Goal: Information Seeking & Learning: Learn about a topic

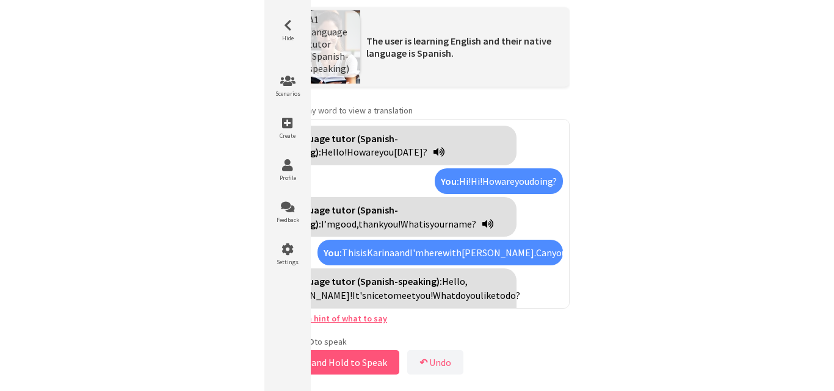
scroll to position [1003, 0]
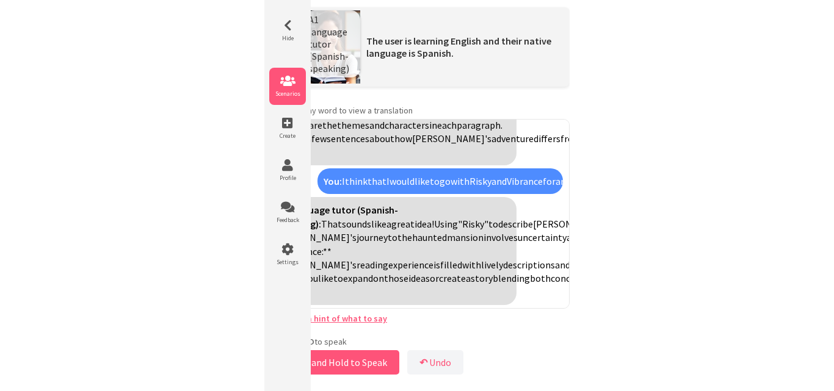
click at [294, 85] on icon at bounding box center [287, 81] width 37 height 12
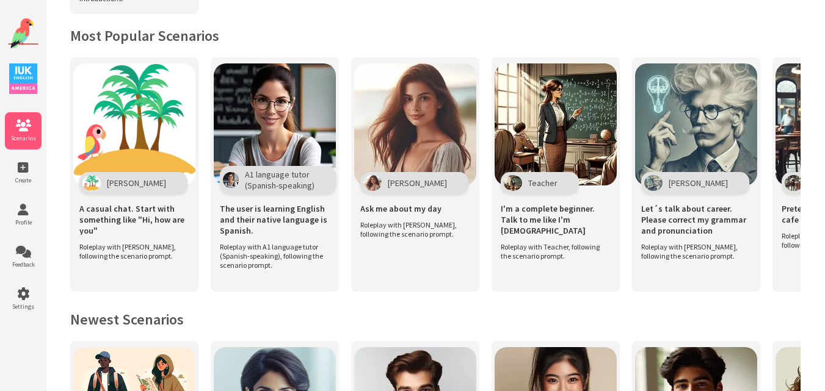
scroll to position [244, 0]
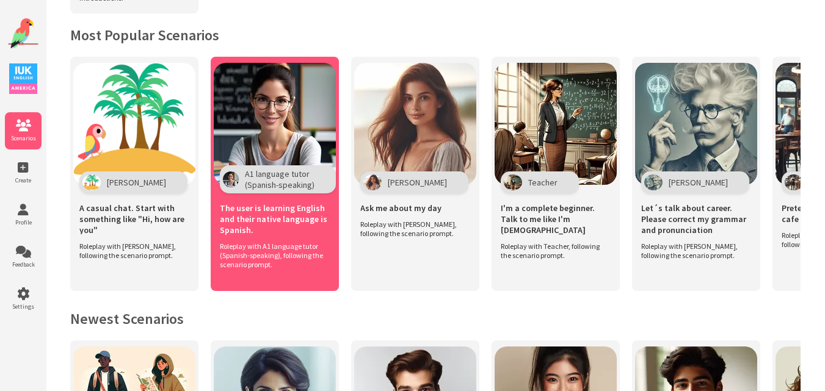
click at [293, 99] on img at bounding box center [275, 124] width 122 height 122
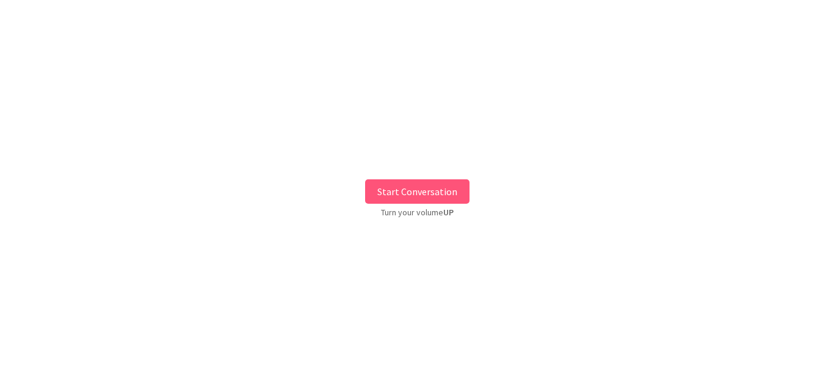
click at [412, 187] on button "Start Conversation" at bounding box center [417, 192] width 104 height 24
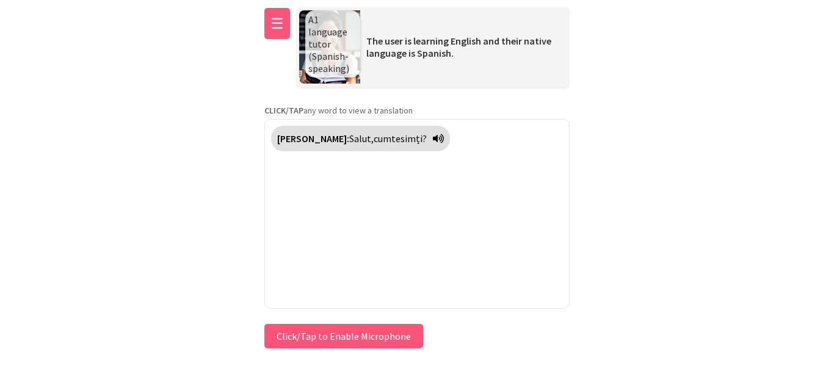
click at [270, 21] on button "☰" at bounding box center [277, 23] width 26 height 31
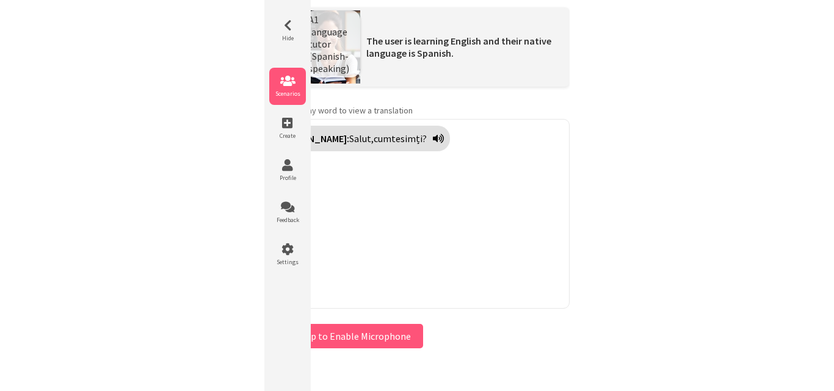
click at [291, 85] on icon at bounding box center [287, 81] width 37 height 12
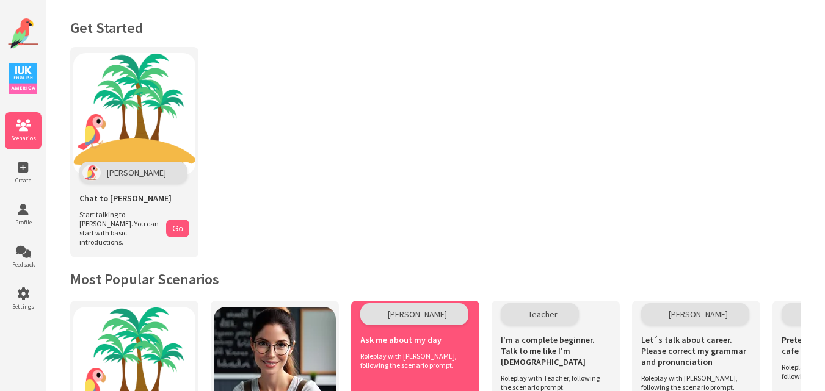
scroll to position [217, 0]
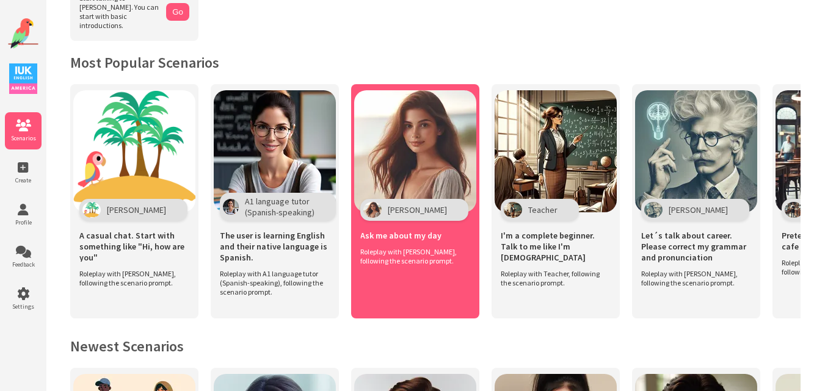
click at [429, 175] on img at bounding box center [415, 151] width 122 height 122
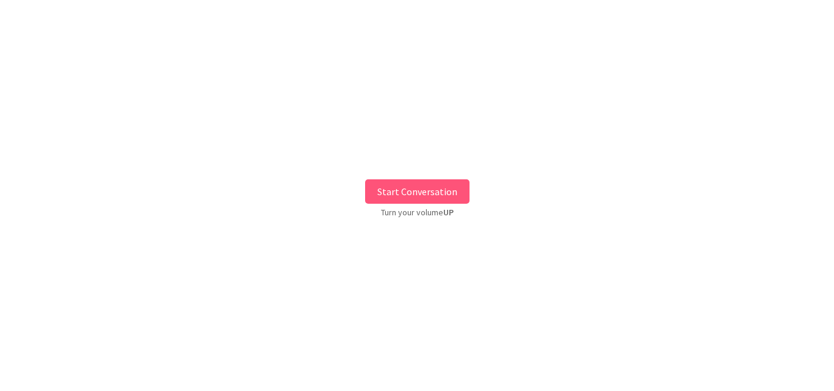
click at [422, 196] on button "Start Conversation" at bounding box center [417, 192] width 104 height 24
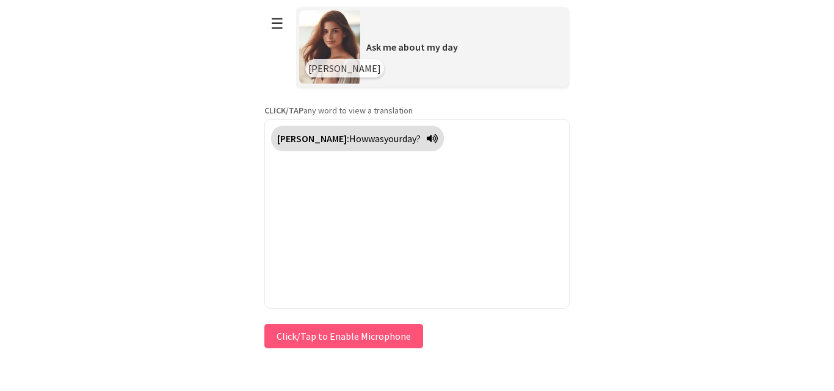
click at [325, 332] on button "Click/Tap to Enable Microphone" at bounding box center [343, 336] width 159 height 24
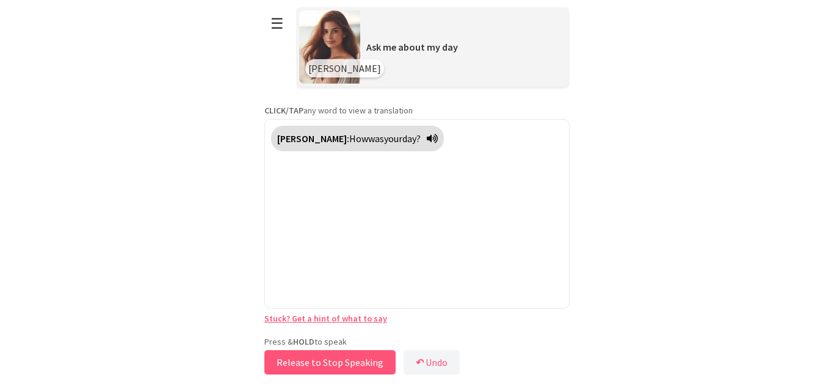
click at [315, 357] on button "Release to Stop Speaking" at bounding box center [329, 363] width 131 height 24
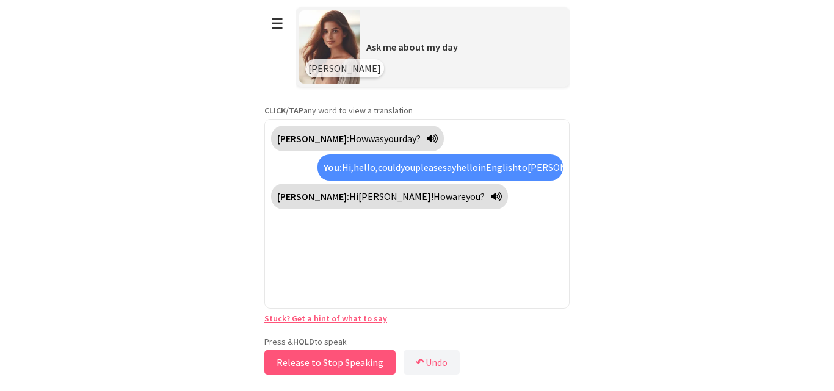
click at [315, 357] on button "Release to Stop Speaking" at bounding box center [329, 363] width 131 height 24
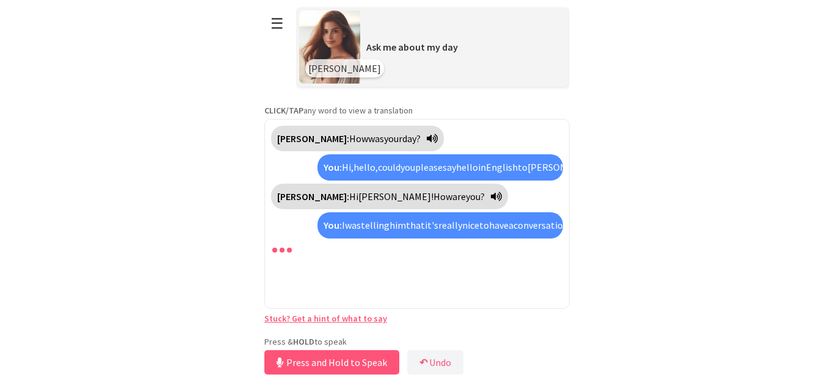
scroll to position [17, 0]
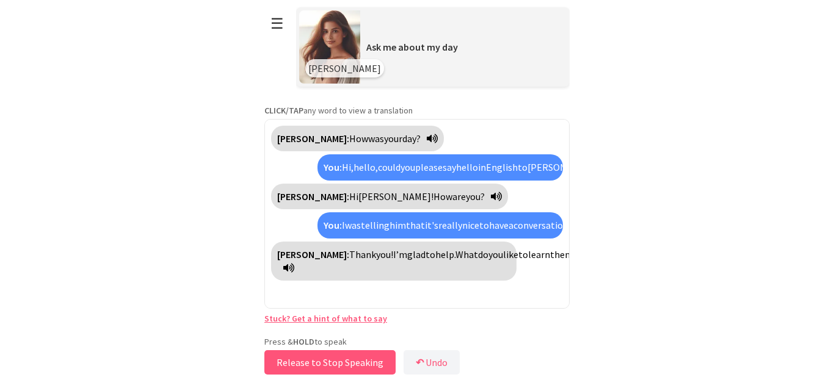
click at [315, 357] on button "Release to Stop Speaking" at bounding box center [329, 363] width 131 height 24
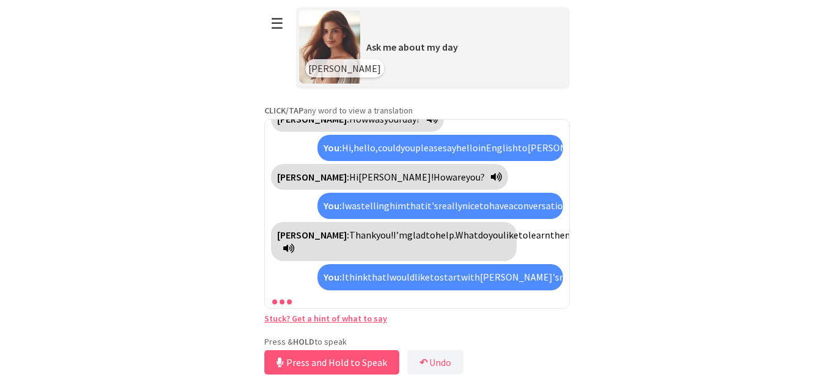
scroll to position [157, 0]
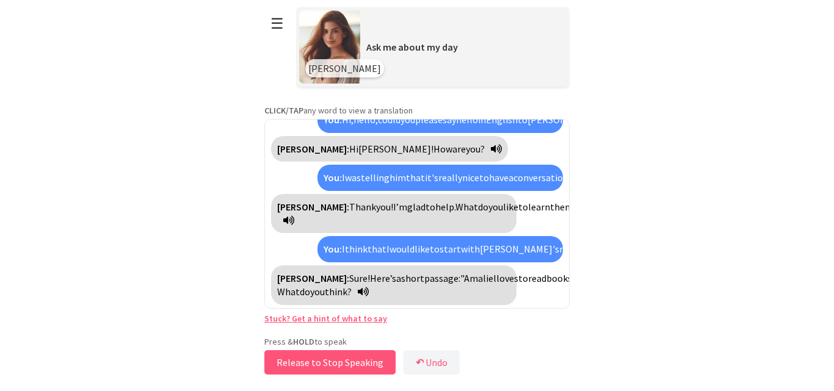
click at [315, 357] on button "Release to Stop Speaking" at bounding box center [329, 363] width 131 height 24
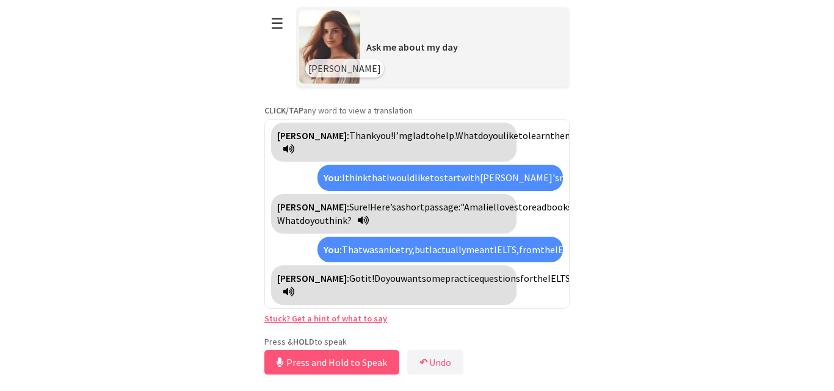
scroll to position [242, 0]
click at [315, 357] on button "Release to Stop Speaking" at bounding box center [329, 363] width 131 height 24
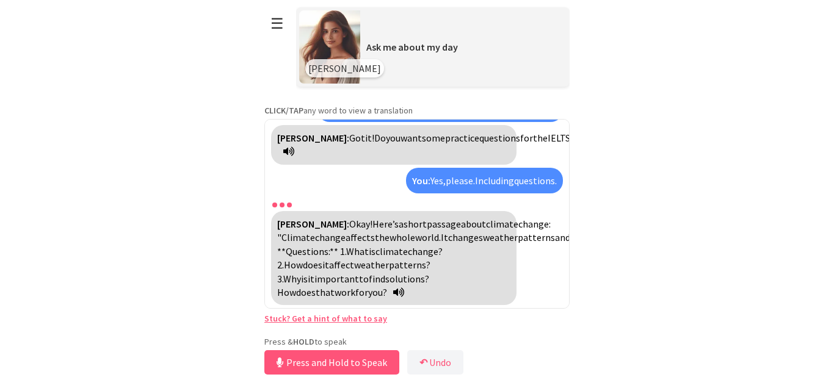
scroll to position [410, 0]
click at [283, 370] on button "Release to Stop Speaking" at bounding box center [329, 363] width 131 height 24
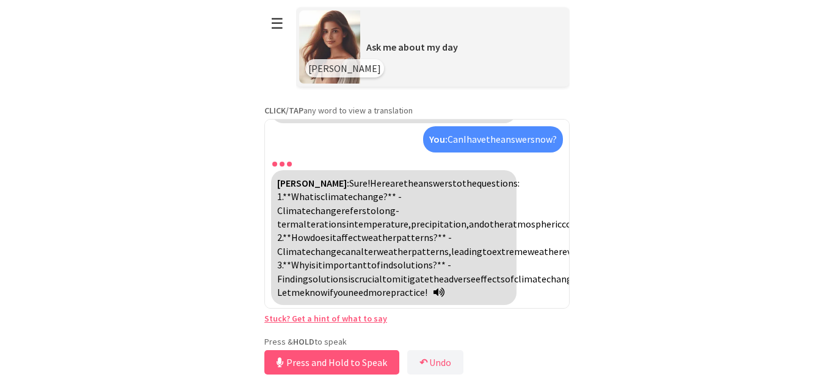
scroll to position [632, 0]
click at [332, 319] on link "Stuck? Get a hint of what to say" at bounding box center [325, 318] width 123 height 11
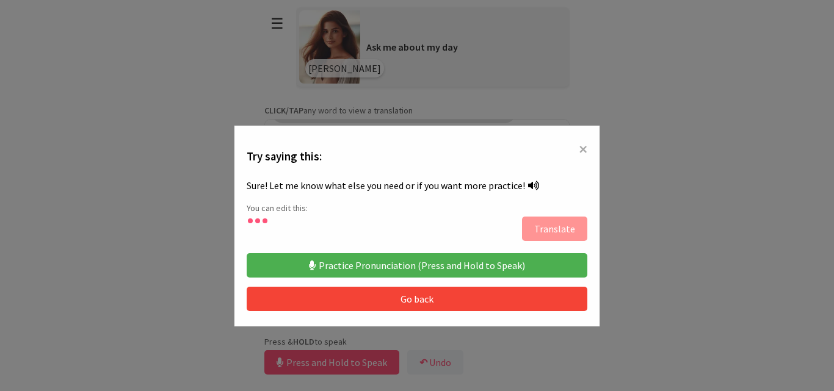
click at [362, 267] on button "Practice Pronunciation (Press and Hold to Speak)" at bounding box center [417, 265] width 341 height 24
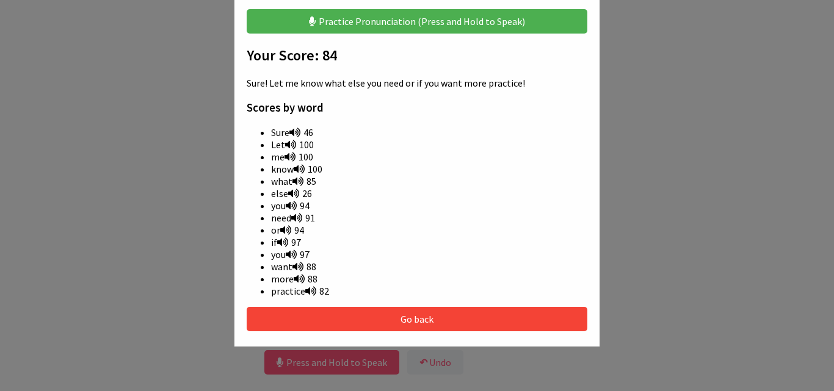
scroll to position [305, 0]
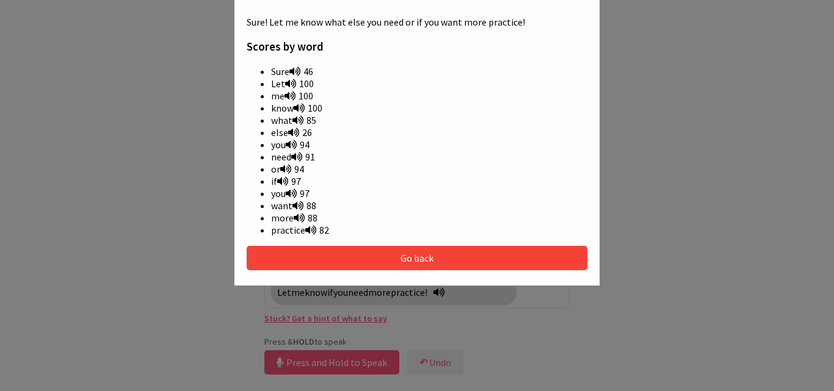
drag, startPoint x: 264, startPoint y: 69, endPoint x: 309, endPoint y: 67, distance: 44.6
click at [309, 67] on ul "Sure 46 Let 100 me 100 know 100 what 85 else 26 you 94 need 91 or 94 if 97 you …" at bounding box center [417, 150] width 341 height 171
click at [289, 69] on icon at bounding box center [294, 72] width 11 height 10
click at [415, 246] on button "Go back" at bounding box center [417, 258] width 341 height 24
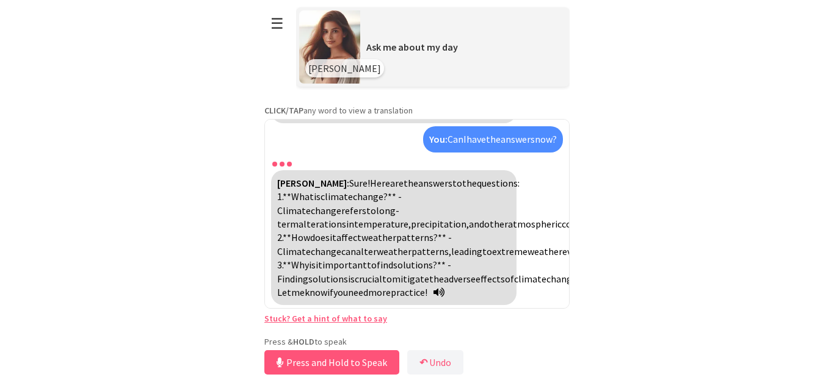
click at [5, 236] on html "**********" at bounding box center [417, 195] width 834 height 391
